Goal: Task Accomplishment & Management: Manage account settings

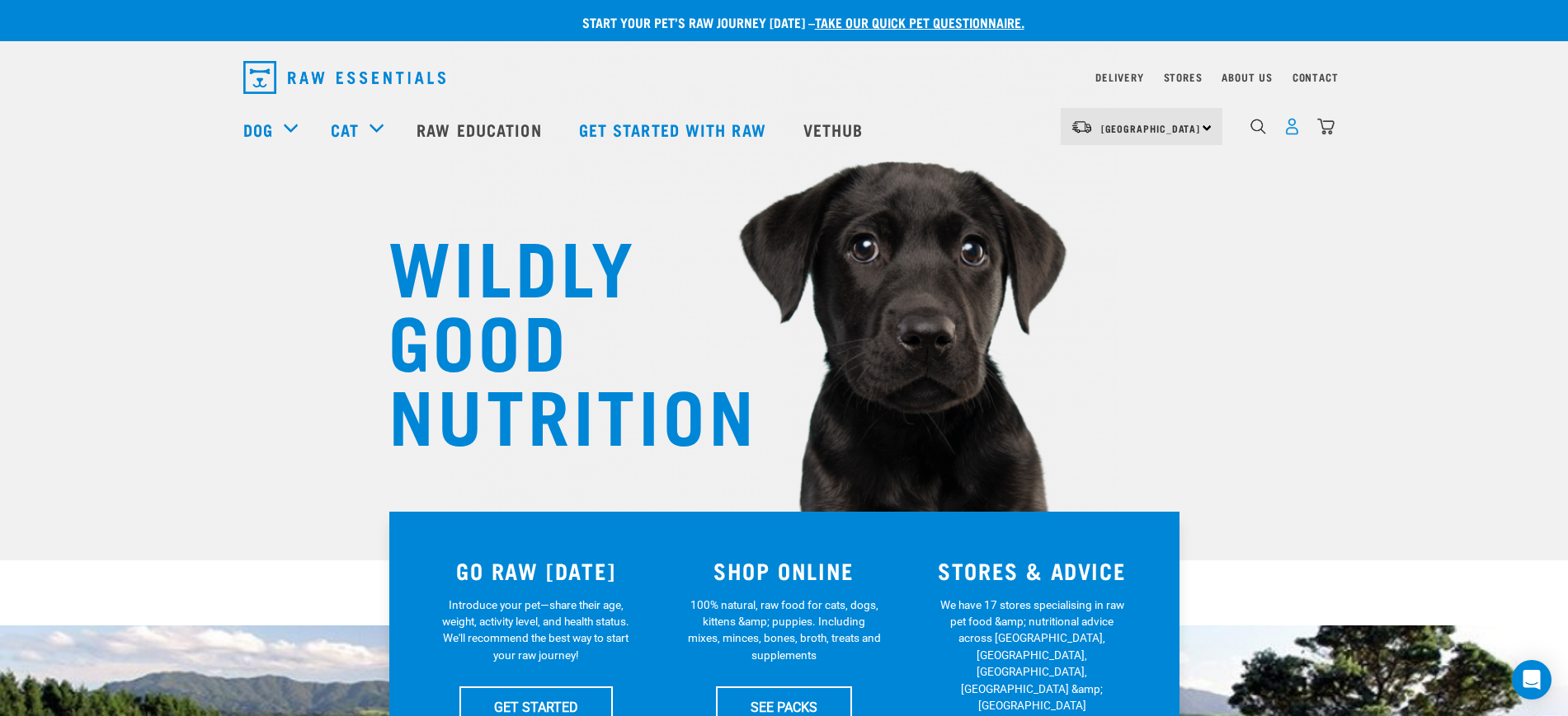
click at [1298, 134] on img "dropdown navigation" at bounding box center [1291, 126] width 17 height 17
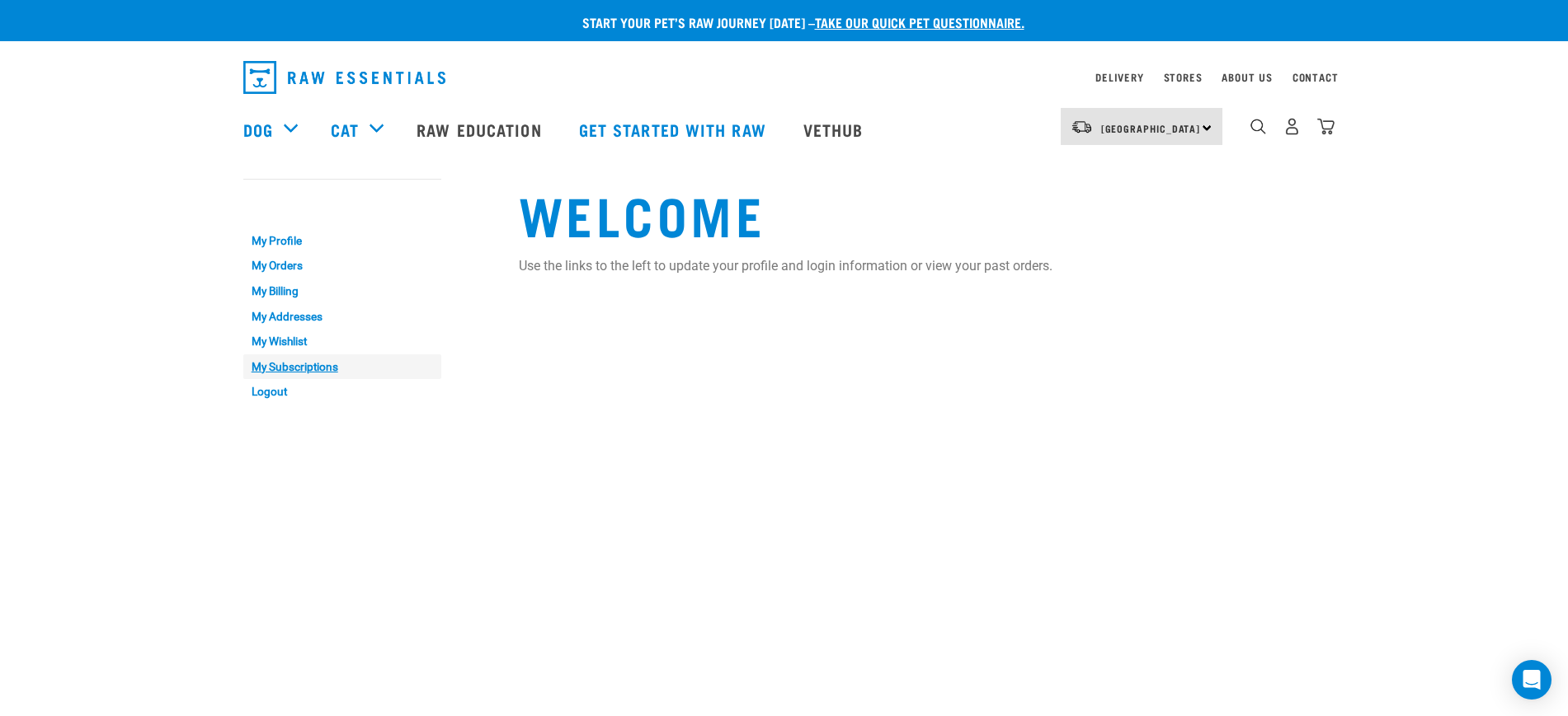
click at [301, 365] on link "My Subscriptions" at bounding box center [343, 367] width 198 height 25
